Goal: Navigation & Orientation: Find specific page/section

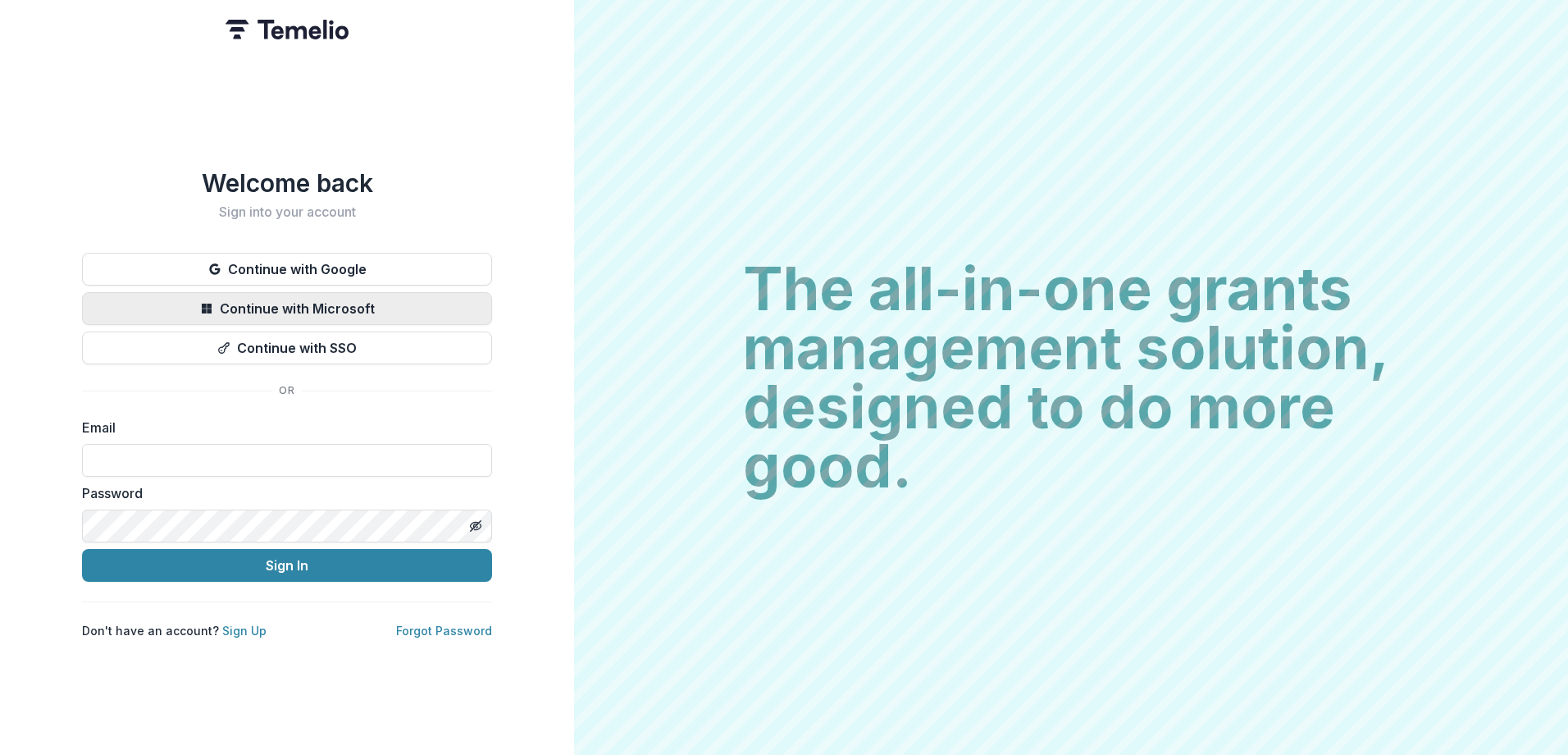
click at [315, 316] on button "Continue with Microsoft" at bounding box center [286, 308] width 410 height 33
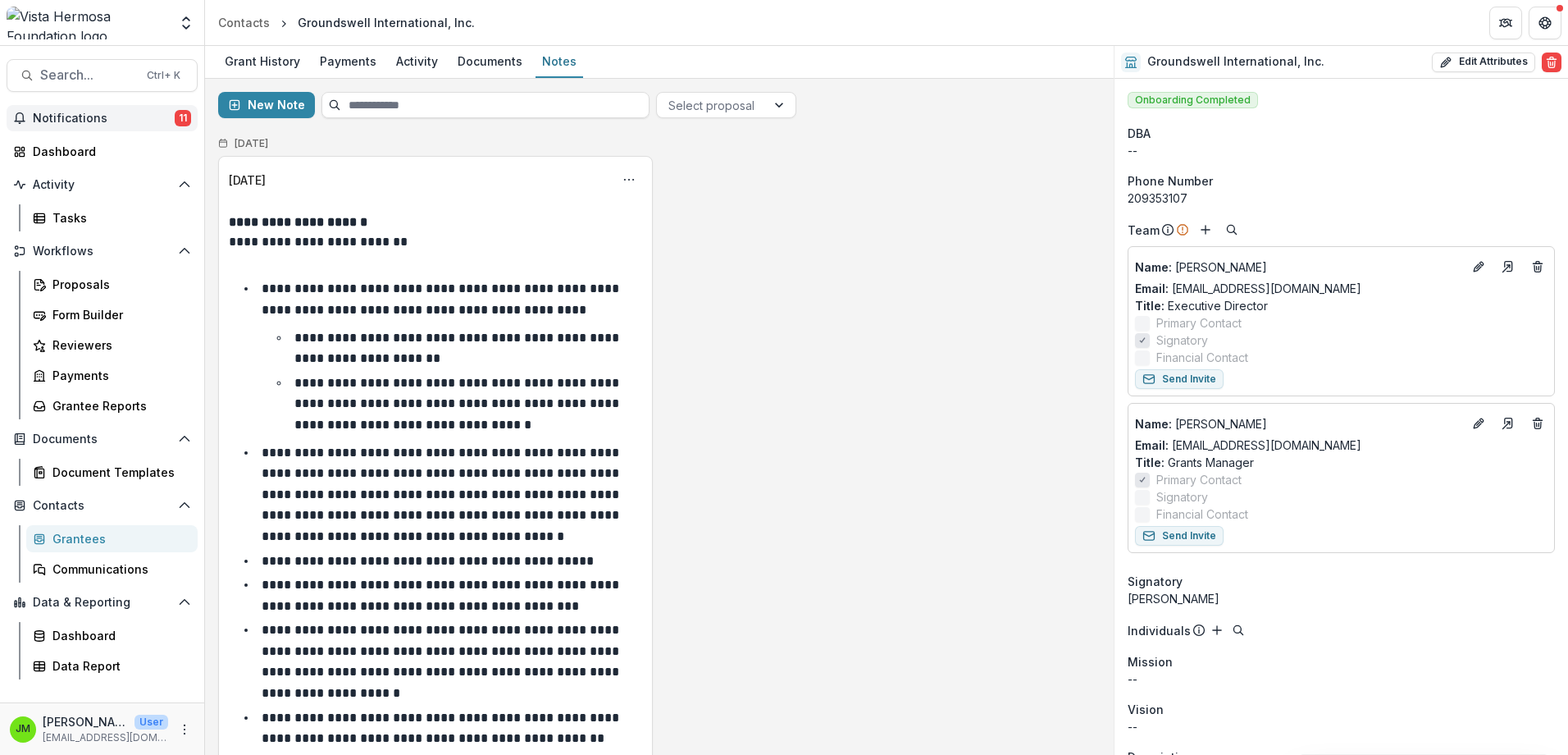
click at [87, 115] on span "Notifications" at bounding box center [104, 119] width 142 height 14
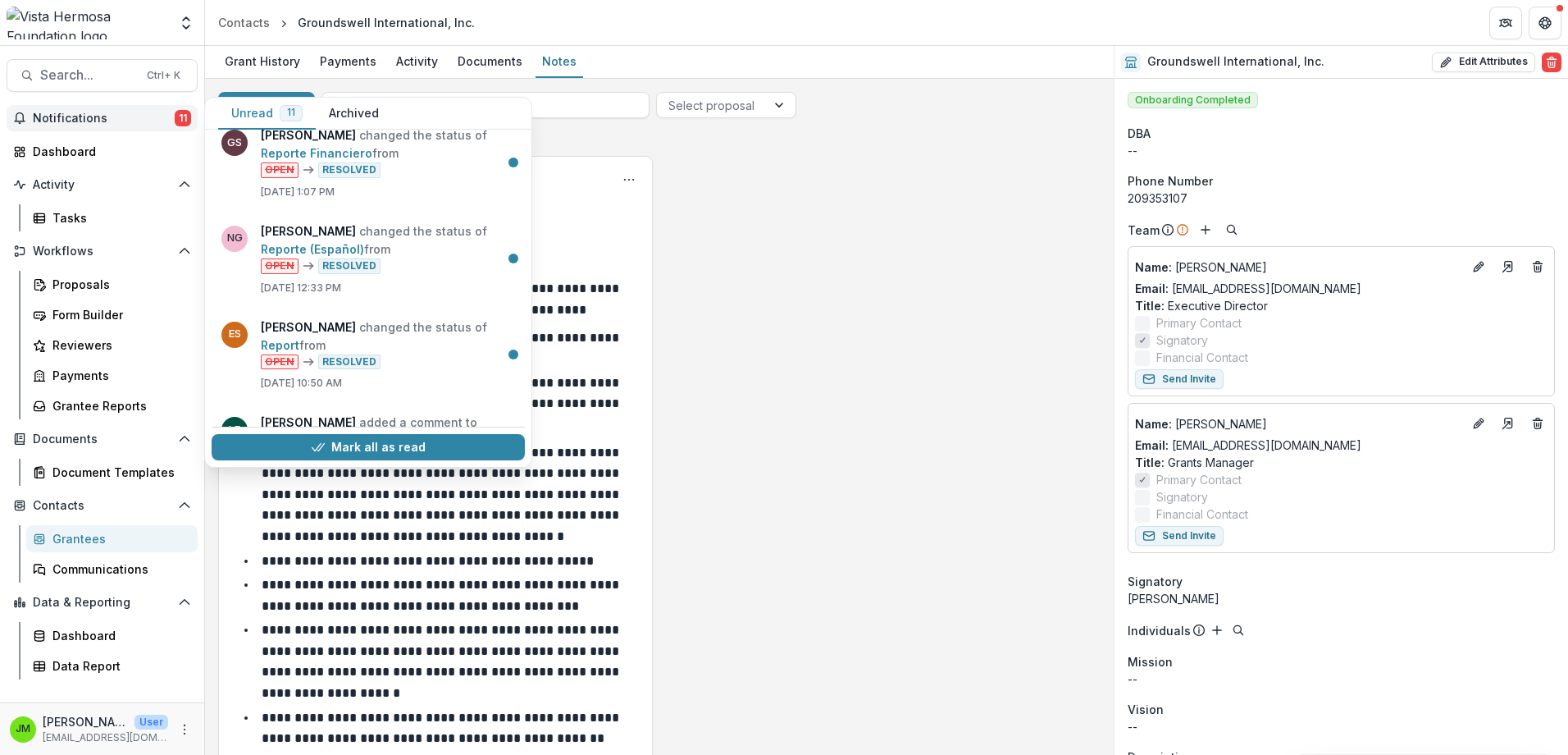
scroll to position [656, 0]
click at [784, 183] on div "**********" at bounding box center [659, 486] width 882 height 659
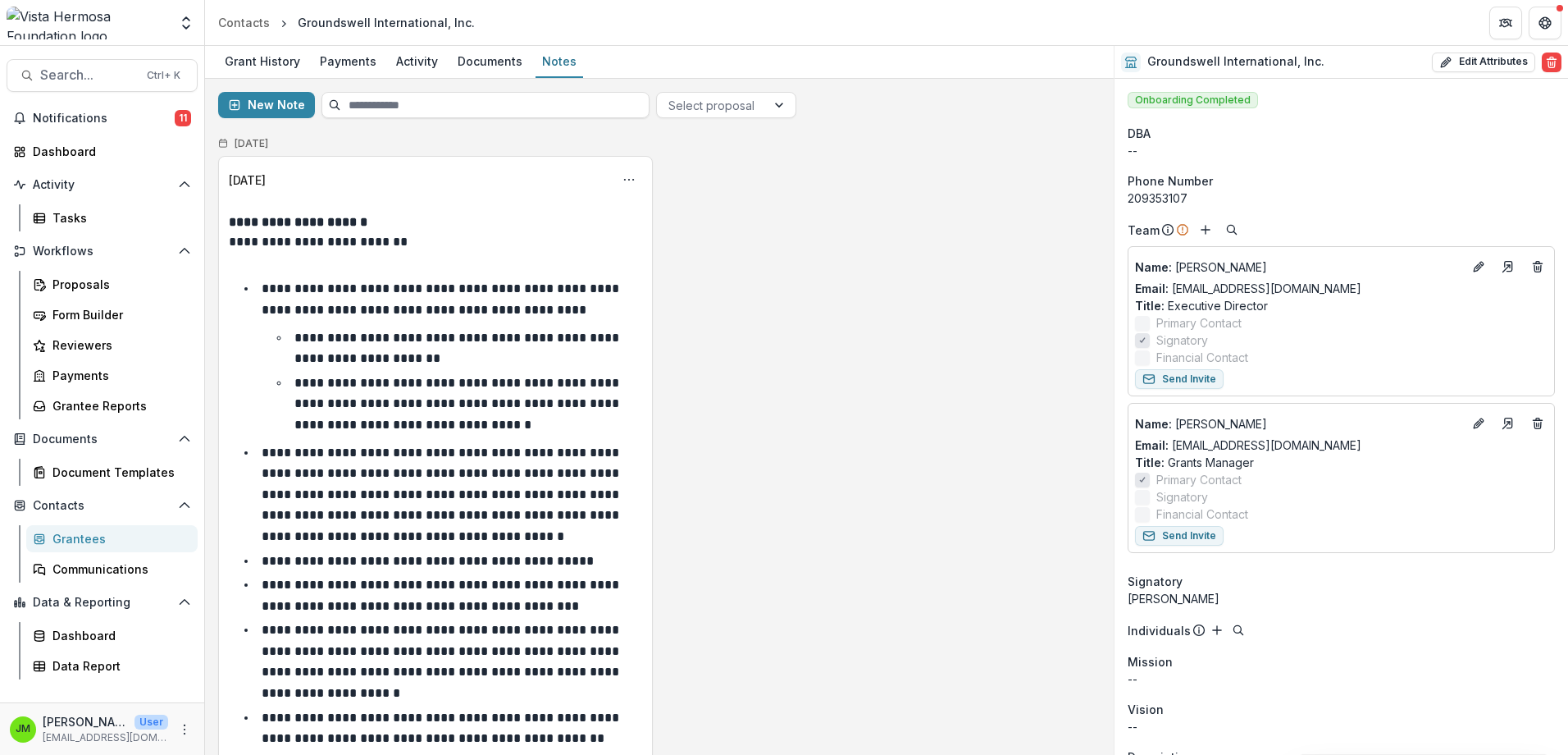
scroll to position [74, 0]
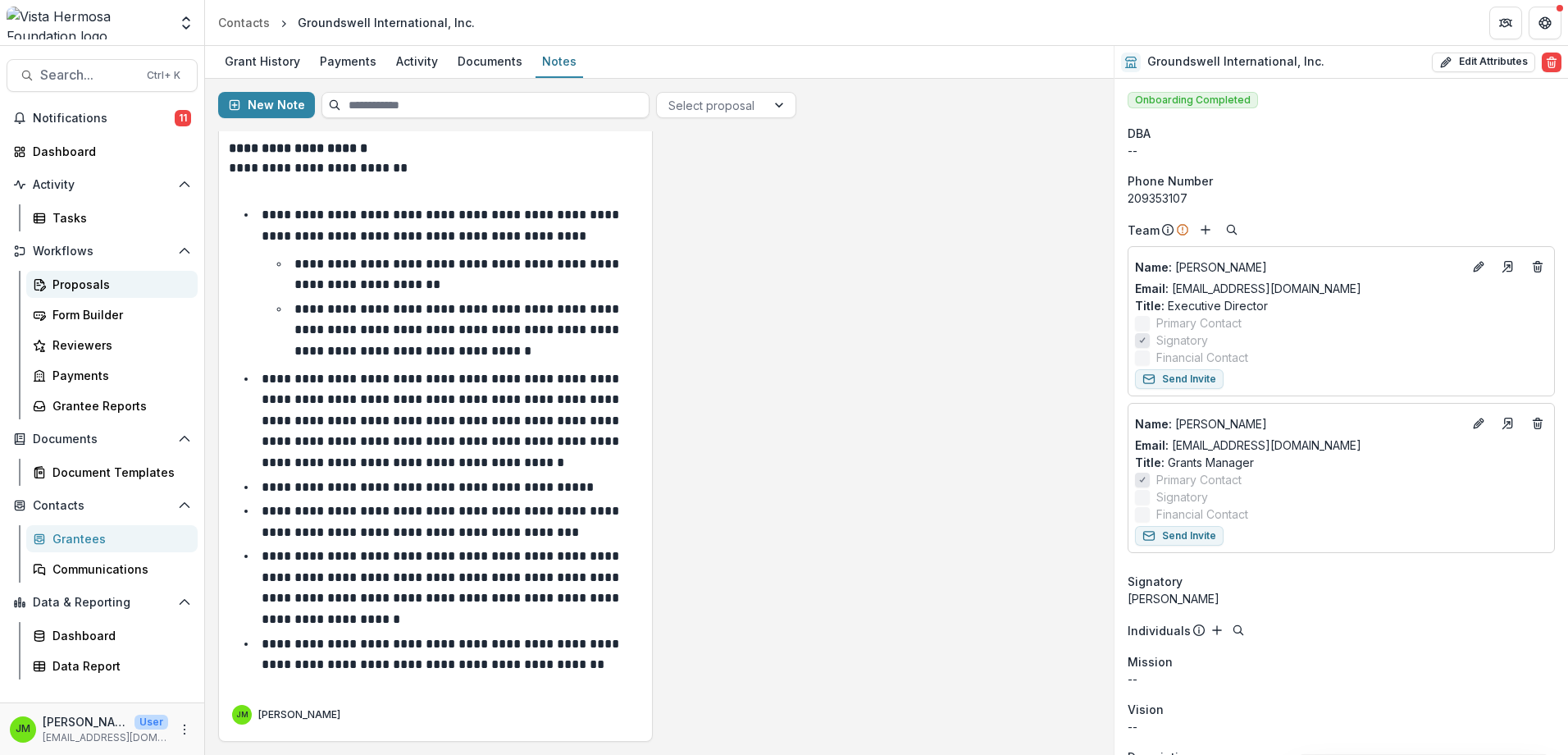
click at [99, 280] on div "Proposals" at bounding box center [118, 284] width 132 height 17
